Goal: Information Seeking & Learning: Learn about a topic

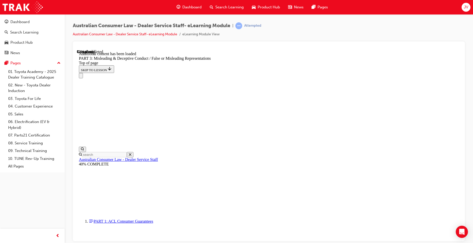
scroll to position [853, 0]
click at [464, 7] on div "JV" at bounding box center [466, 7] width 9 height 9
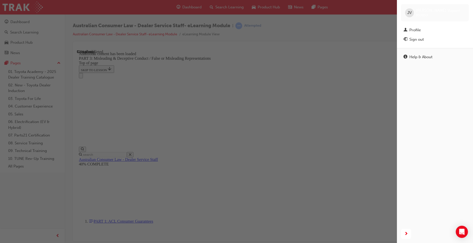
click at [361, 24] on div "button" at bounding box center [198, 121] width 397 height 243
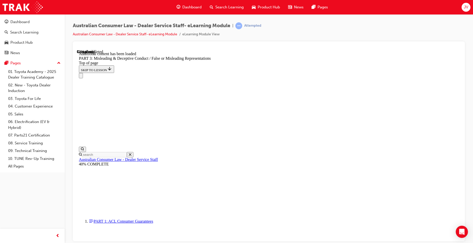
click at [470, 8] on div "JV" at bounding box center [466, 7] width 9 height 9
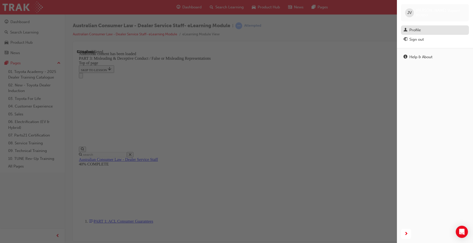
click at [422, 31] on div "Profile" at bounding box center [435, 30] width 63 height 6
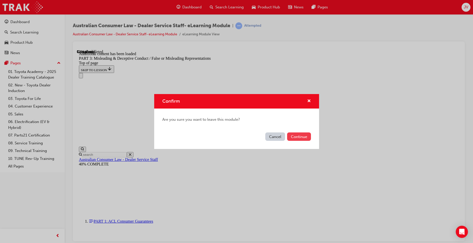
click at [294, 138] on button "Continue" at bounding box center [299, 136] width 24 height 8
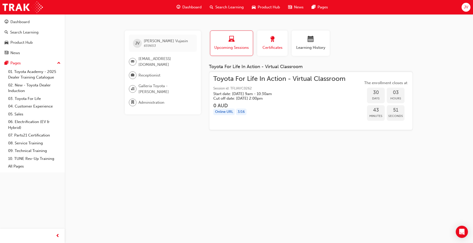
click at [270, 47] on span "Certificates" at bounding box center [272, 48] width 23 height 6
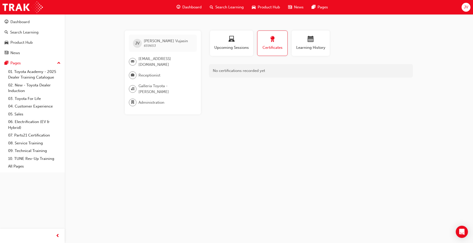
click at [254, 72] on div "No certifications recorded yet" at bounding box center [311, 70] width 204 height 13
click at [303, 39] on div "button" at bounding box center [311, 40] width 30 height 8
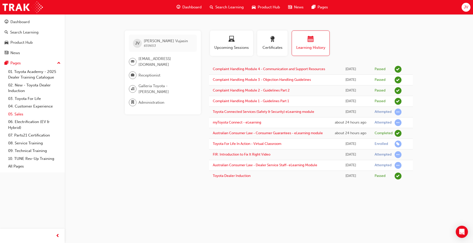
click at [20, 112] on link "05. Sales" at bounding box center [34, 114] width 57 height 8
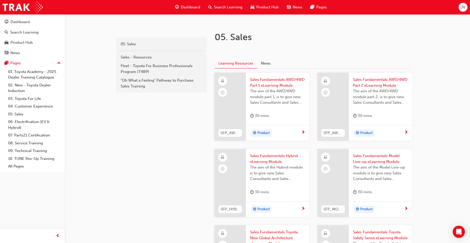
scroll to position [127, 0]
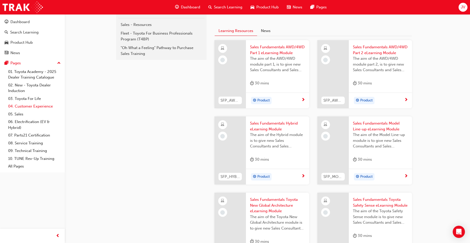
click at [19, 106] on link "04. Customer Experience" at bounding box center [34, 106] width 57 height 8
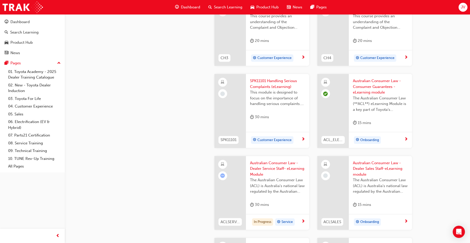
scroll to position [305, 0]
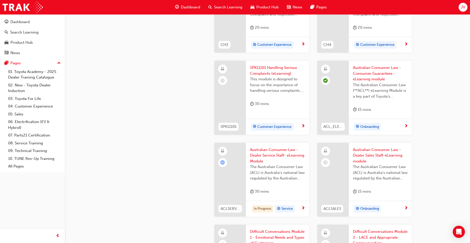
click at [262, 152] on span "Australian Consumer Law - Dealer Service Staff- eLearning Module" at bounding box center [277, 155] width 55 height 17
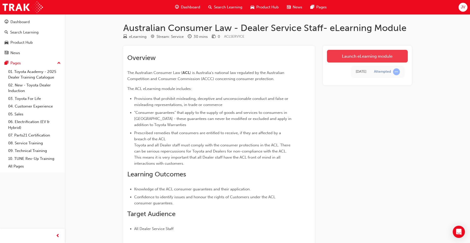
click at [363, 57] on link "Launch eLearning module" at bounding box center [367, 56] width 81 height 13
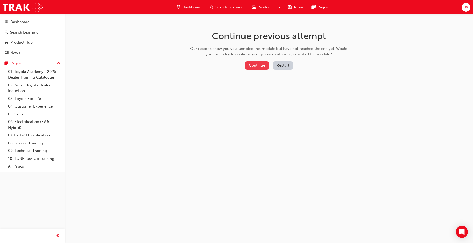
click at [264, 65] on button "Continue" at bounding box center [257, 65] width 24 height 8
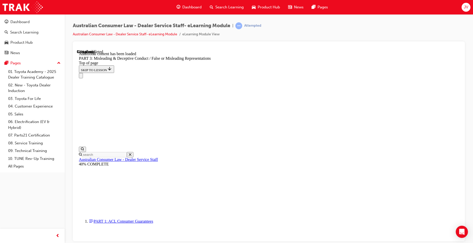
scroll to position [295, 0]
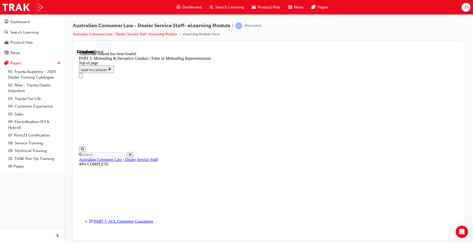
drag, startPoint x: 206, startPoint y: 96, endPoint x: 254, endPoint y: 97, distance: 47.7
drag, startPoint x: 254, startPoint y: 97, endPoint x: 262, endPoint y: 114, distance: 19.1
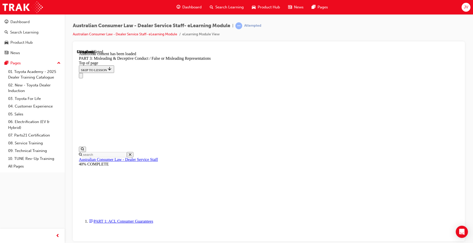
scroll to position [1472, 0]
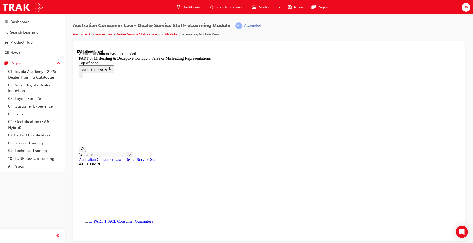
drag, startPoint x: 225, startPoint y: 134, endPoint x: 306, endPoint y: 136, distance: 81.2
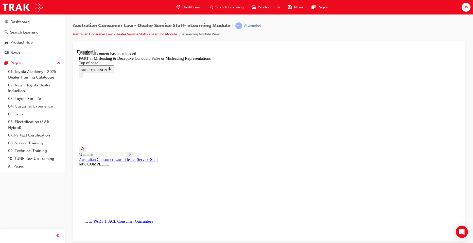
drag, startPoint x: 306, startPoint y: 136, endPoint x: 313, endPoint y: 144, distance: 11.0
drag, startPoint x: 282, startPoint y: 167, endPoint x: 387, endPoint y: 172, distance: 105.4
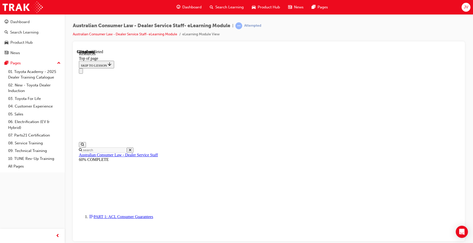
scroll to position [234, 0]
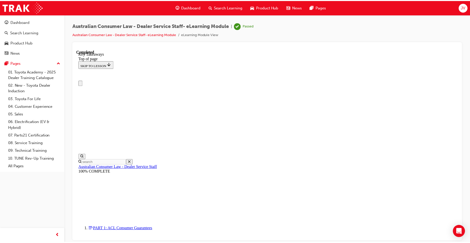
scroll to position [0, 0]
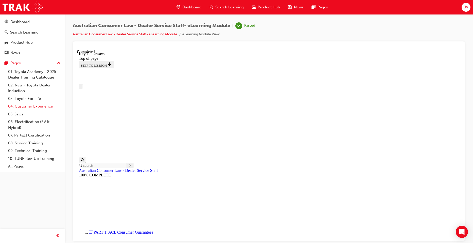
click at [26, 106] on link "04. Customer Experience" at bounding box center [34, 106] width 57 height 8
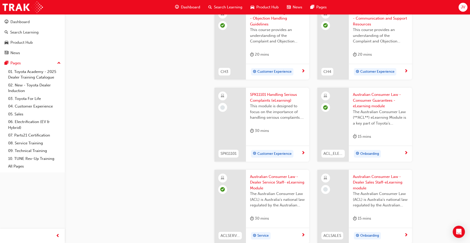
scroll to position [279, 0]
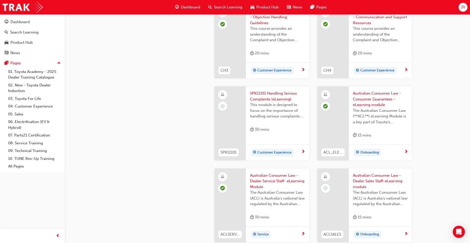
click at [274, 98] on span "SPK11101 Handling Serious Complaints (eLearning)" at bounding box center [277, 95] width 55 height 11
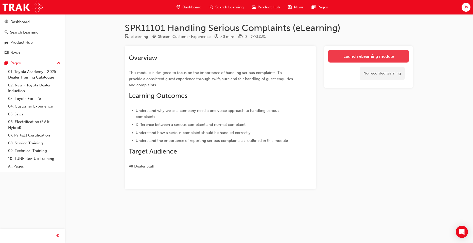
click at [366, 56] on link "Launch eLearning module" at bounding box center [368, 56] width 81 height 13
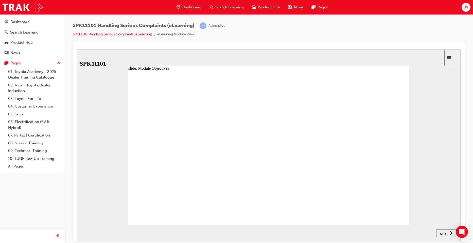
click at [454, 57] on icon "Sidebar Toggle" at bounding box center [451, 57] width 8 height 3
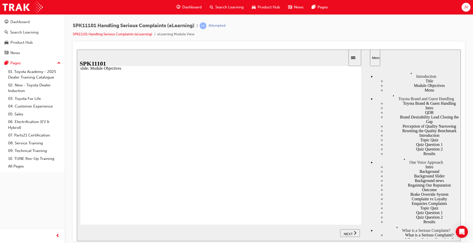
drag, startPoint x: 275, startPoint y: 73, endPoint x: 276, endPoint y: 69, distance: 4.1
click at [410, 101] on div "Toyota Brand and Guest Handling" at bounding box center [418, 96] width 86 height 9
click at [393, 156] on div "One Voice Approach" at bounding box center [418, 160] width 86 height 9
click at [403, 224] on div "What is a Serious Complaint?" at bounding box center [418, 228] width 86 height 9
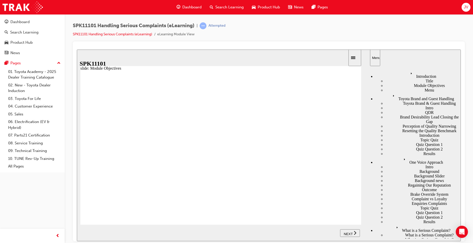
click at [391, 92] on div "Toyota Brand and Guest Handling" at bounding box center [418, 96] width 86 height 9
click at [329, 57] on div "top bar" at bounding box center [225, 58] width 244 height 6
click at [355, 57] on icon "Sidebar Toggle" at bounding box center [353, 57] width 4 height 3
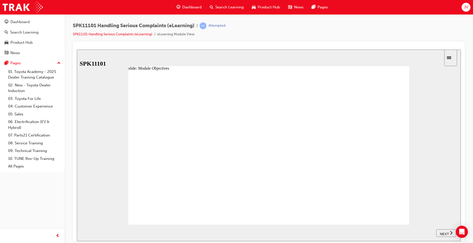
click at [449, 232] on div "NEXT" at bounding box center [447, 232] width 16 height 5
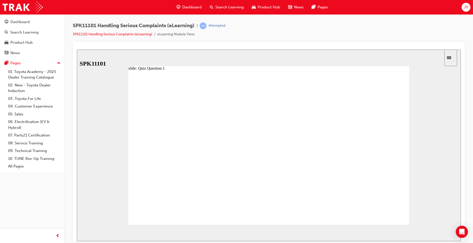
radio input "true"
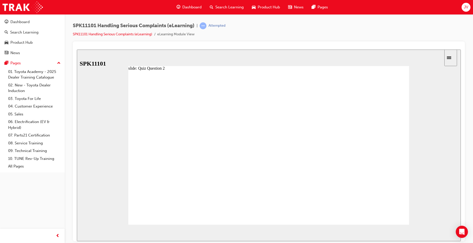
radio input "true"
click at [460, 233] on icon "Open Intercom Messenger" at bounding box center [462, 231] width 6 height 7
click at [447, 232] on span "NEXT" at bounding box center [444, 234] width 9 height 4
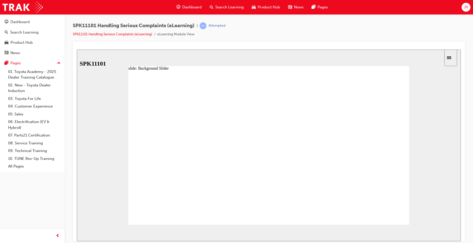
drag, startPoint x: 168, startPoint y: 167, endPoint x: 197, endPoint y: 166, distance: 29.2
drag, startPoint x: 194, startPoint y: 166, endPoint x: 218, endPoint y: 168, distance: 24.5
drag, startPoint x: 224, startPoint y: 167, endPoint x: 248, endPoint y: 168, distance: 23.6
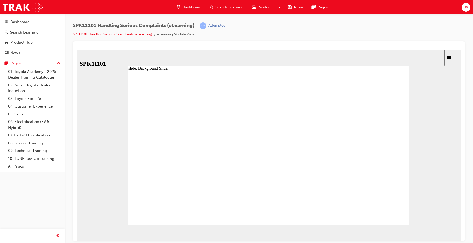
drag, startPoint x: 252, startPoint y: 166, endPoint x: 284, endPoint y: 170, distance: 33.0
drag, startPoint x: 296, startPoint y: 168, endPoint x: 310, endPoint y: 168, distance: 14.2
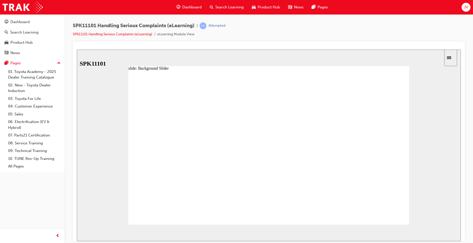
type input "6"
drag, startPoint x: 311, startPoint y: 168, endPoint x: 342, endPoint y: 170, distance: 31.0
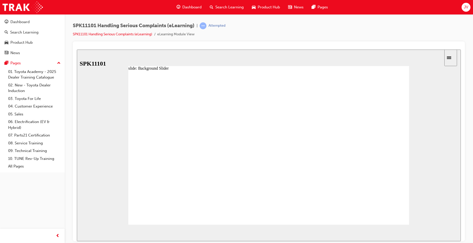
click at [77, 49] on image at bounding box center [77, 49] width 0 height 0
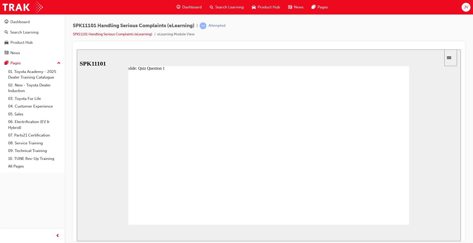
radio input "true"
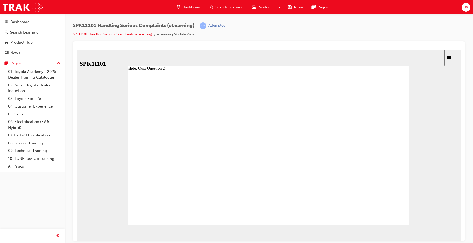
radio input "true"
click at [449, 234] on div "NEXT" at bounding box center [447, 232] width 16 height 5
